Goal: Transaction & Acquisition: Purchase product/service

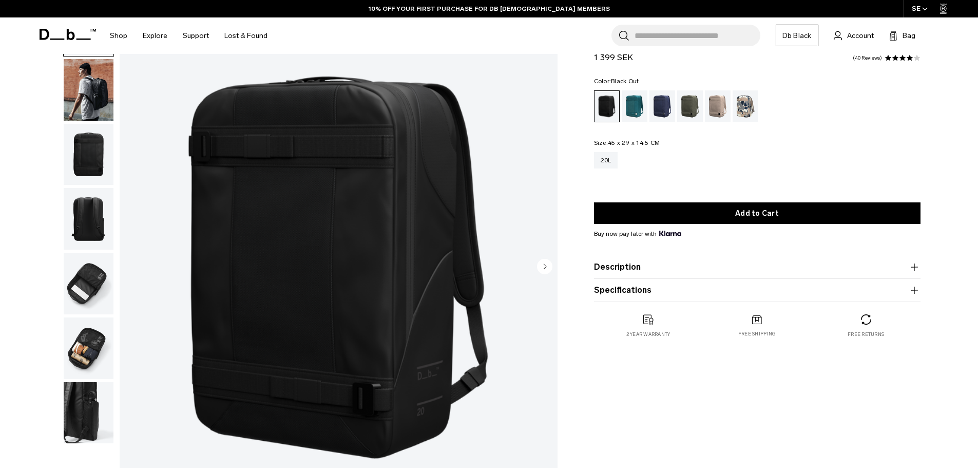
click at [86, 98] on img "button" at bounding box center [89, 90] width 50 height 62
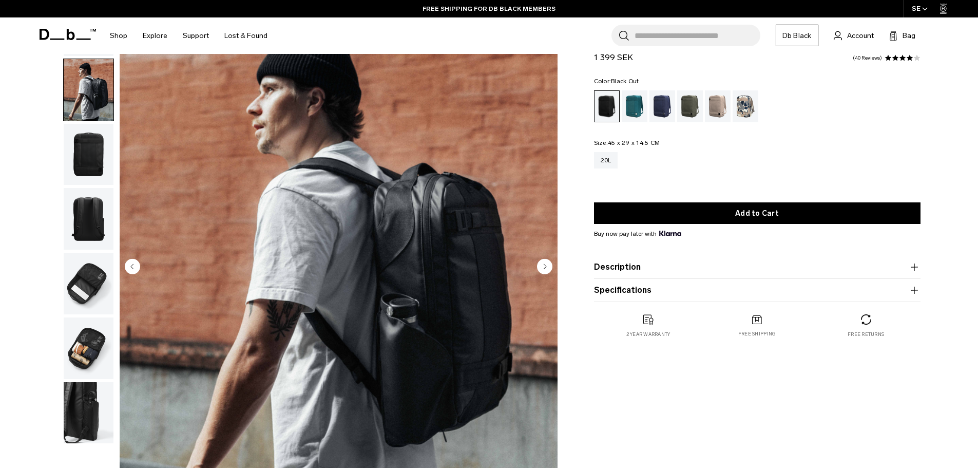
click at [92, 142] on img "button" at bounding box center [89, 155] width 50 height 62
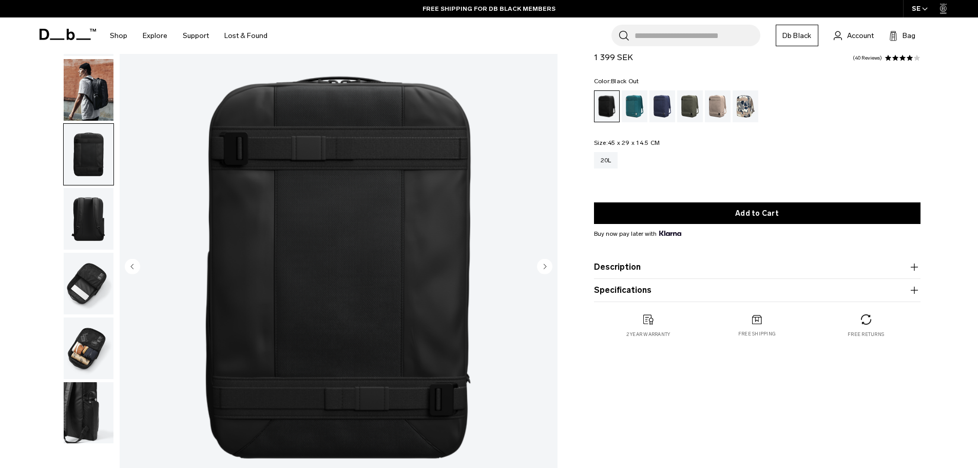
click at [89, 213] on img "button" at bounding box center [89, 219] width 50 height 62
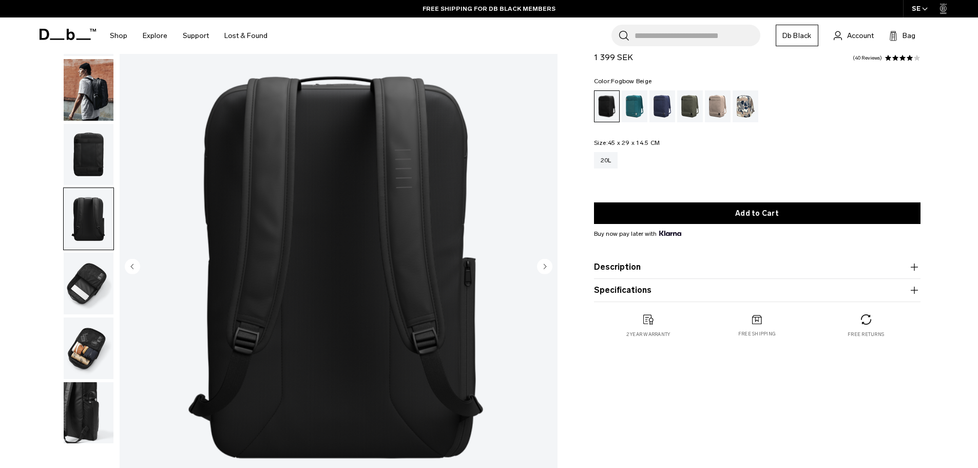
click at [715, 115] on div "Fogbow Beige" at bounding box center [718, 106] width 26 height 32
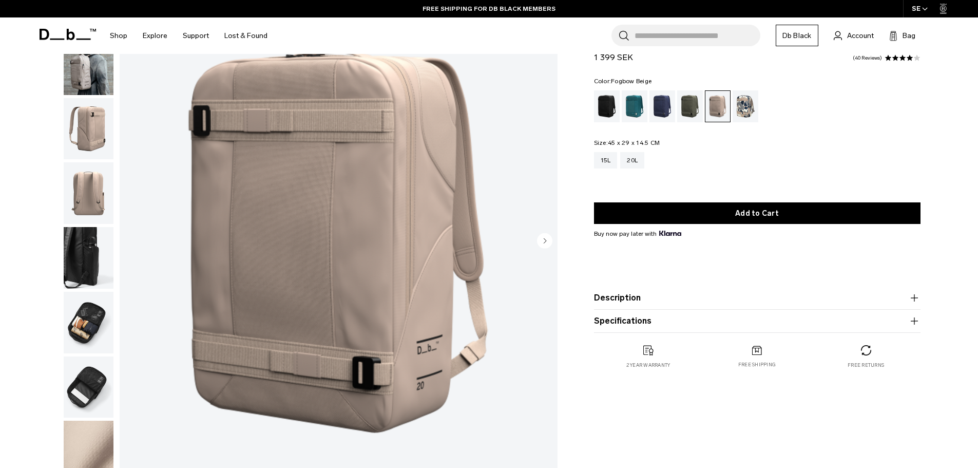
click at [85, 315] on img "button" at bounding box center [89, 323] width 50 height 62
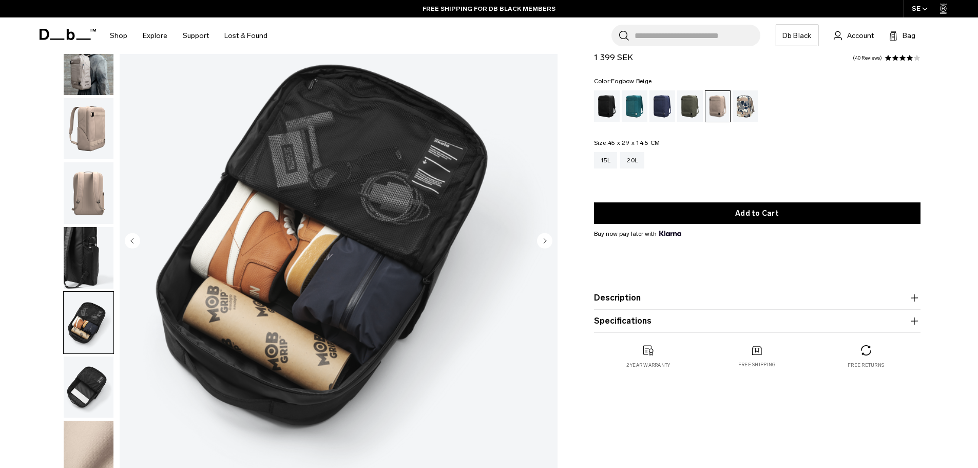
click at [92, 384] on img "button" at bounding box center [89, 387] width 50 height 62
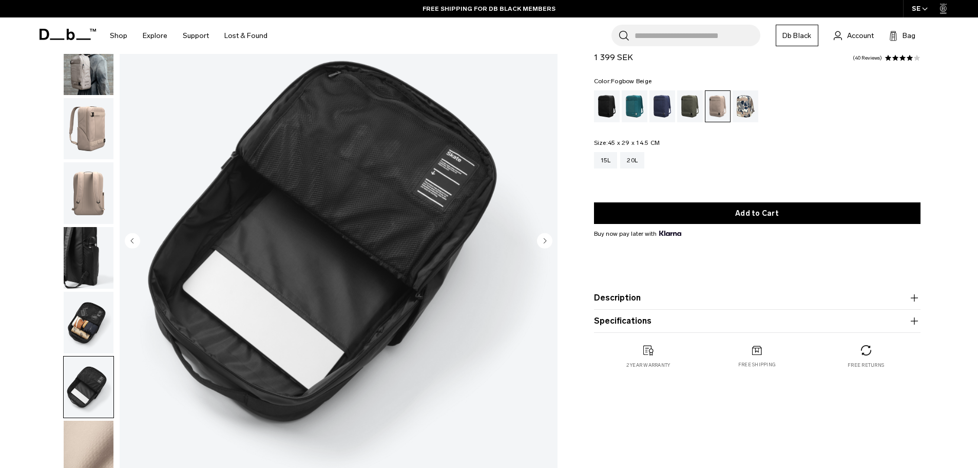
click at [78, 322] on img "button" at bounding box center [89, 323] width 50 height 62
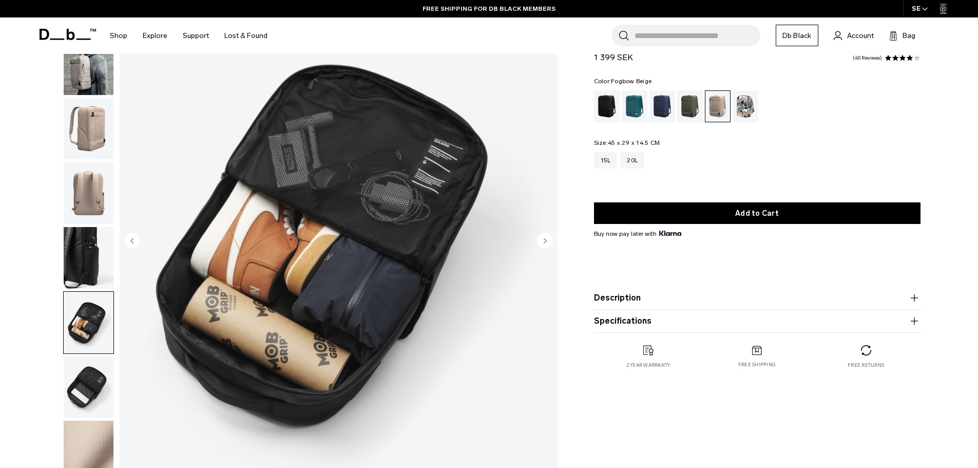
click at [83, 275] on img "button" at bounding box center [89, 258] width 50 height 62
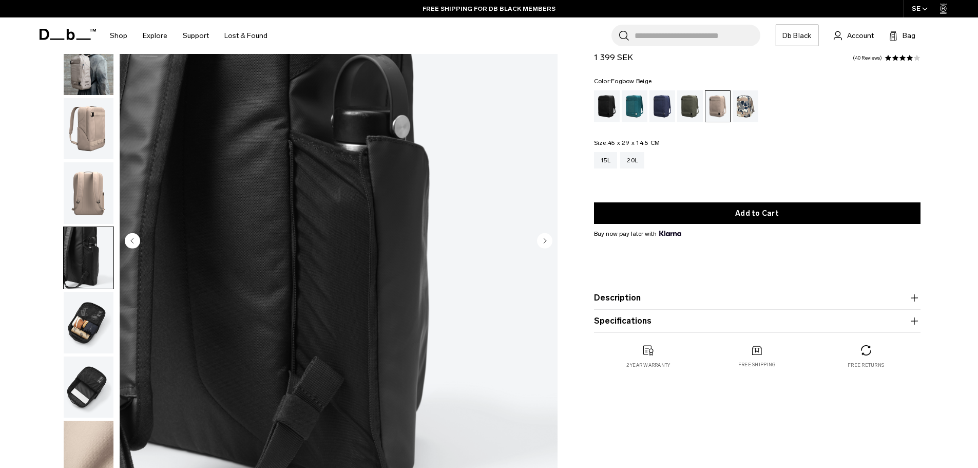
click at [94, 208] on img "button" at bounding box center [89, 193] width 50 height 62
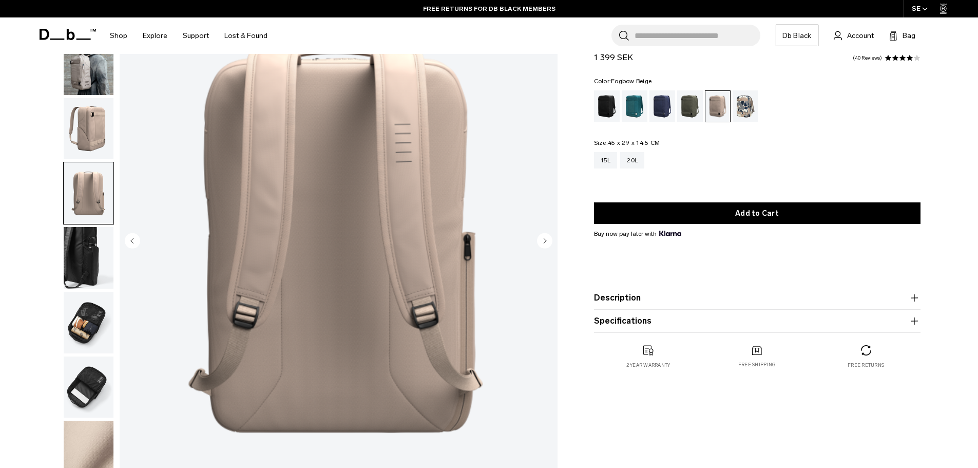
click at [92, 123] on img "button" at bounding box center [89, 129] width 50 height 62
